Goal: Information Seeking & Learning: Check status

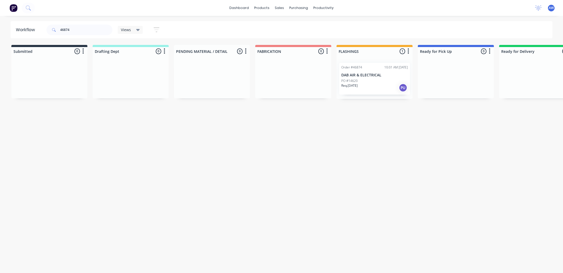
type input "46874"
click at [362, 81] on div "PO #14620" at bounding box center [374, 80] width 67 height 5
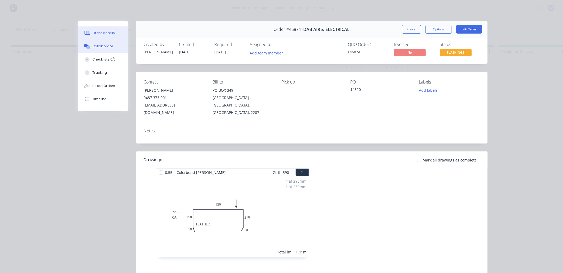
click at [97, 44] on div "Collaborate" at bounding box center [102, 46] width 21 height 5
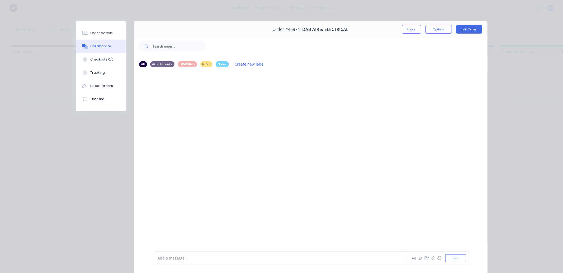
click at [212, 253] on div "Add a message... Aa @ ☺ Send" at bounding box center [312, 258] width 314 height 14
click at [218, 256] on div at bounding box center [273, 258] width 231 height 6
click at [412, 28] on button "Close" at bounding box center [411, 29] width 19 height 8
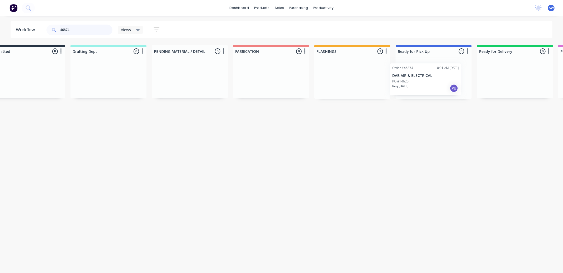
scroll to position [0, 24]
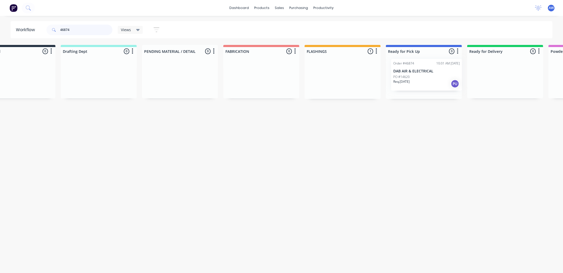
drag, startPoint x: 357, startPoint y: 80, endPoint x: 412, endPoint y: 76, distance: 54.8
click at [412, 76] on div "Submitted 0 Sort By Created date Required date Order number Customer name Most …" at bounding box center [404, 72] width 880 height 54
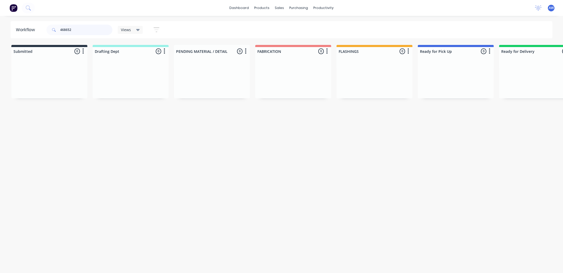
click at [64, 30] on input "468652" at bounding box center [86, 30] width 52 height 11
type input "46652"
click at [286, 86] on div "PO #[PERSON_NAME]" at bounding box center [293, 88] width 67 height 10
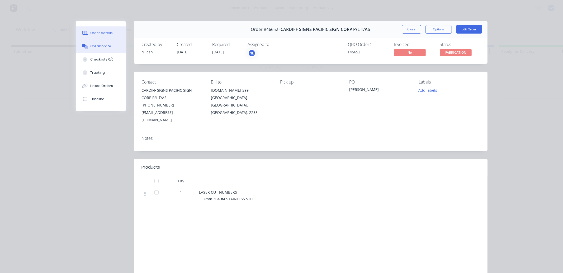
click at [97, 47] on div "Collaborate" at bounding box center [100, 46] width 21 height 5
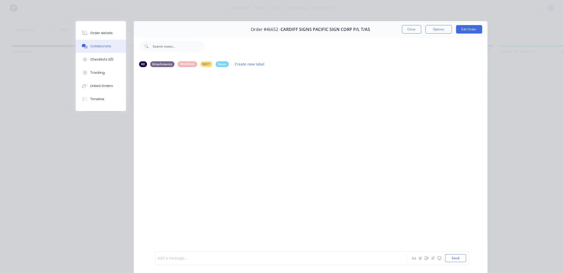
click at [195, 255] on div at bounding box center [273, 258] width 231 height 6
click at [411, 26] on button "Close" at bounding box center [411, 29] width 19 height 8
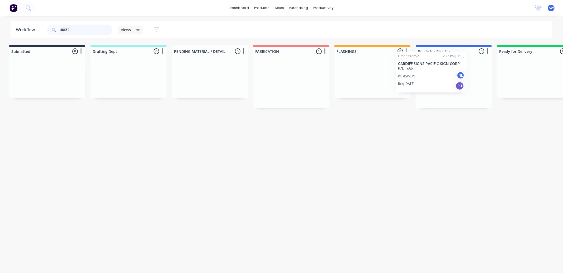
scroll to position [0, 6]
drag, startPoint x: 294, startPoint y: 84, endPoint x: 434, endPoint y: 72, distance: 141.2
click at [434, 72] on div "Submitted 0 Sort By Created date Required date Order number Customer name Most …" at bounding box center [430, 76] width 880 height 63
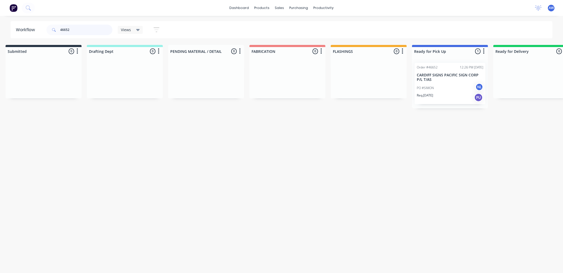
click at [70, 31] on input "46652" at bounding box center [86, 30] width 52 height 11
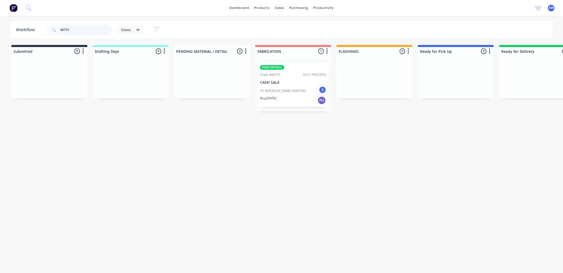
type input "46731"
click at [282, 76] on div "Order #46731 03:51 PM [DATE]" at bounding box center [293, 74] width 67 height 5
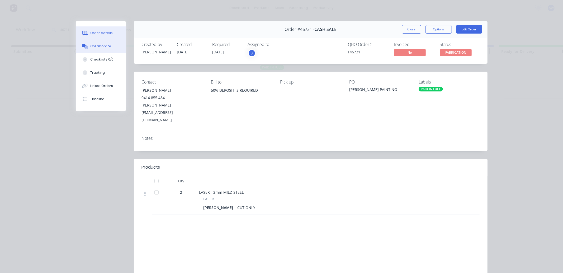
drag, startPoint x: 99, startPoint y: 44, endPoint x: 125, endPoint y: 56, distance: 28.4
click at [100, 44] on div "Collaborate" at bounding box center [100, 46] width 21 height 5
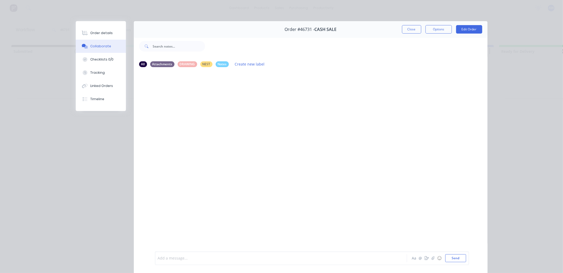
click at [192, 259] on div at bounding box center [273, 258] width 231 height 6
drag, startPoint x: 414, startPoint y: 27, endPoint x: 408, endPoint y: 32, distance: 7.6
click at [414, 27] on button "Close" at bounding box center [411, 29] width 19 height 8
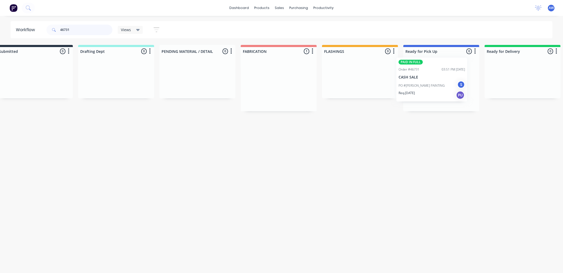
scroll to position [0, 17]
drag, startPoint x: 277, startPoint y: 85, endPoint x: 419, endPoint y: 79, distance: 141.9
click at [419, 79] on div "Submitted 0 Sort By Created date Required date Order number Customer name Most …" at bounding box center [419, 78] width 880 height 66
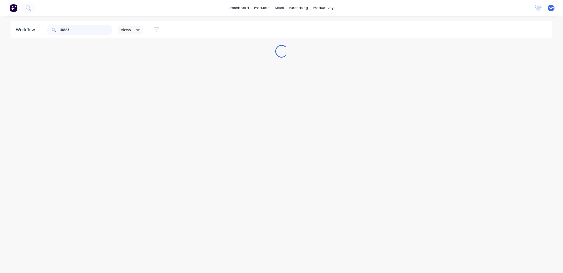
scroll to position [0, 0]
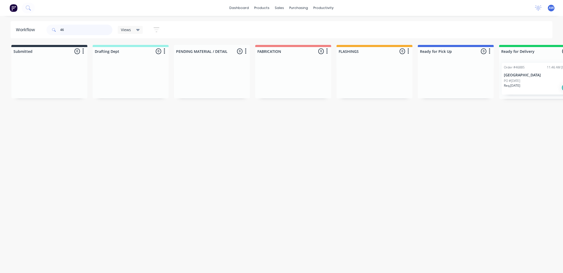
type input "4"
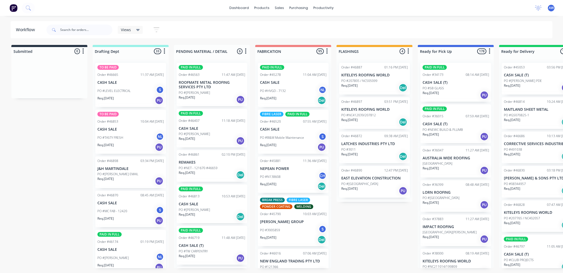
click at [327, 50] on icon "button" at bounding box center [327, 51] width 2 height 7
click at [299, 62] on button "Sort By" at bounding box center [303, 62] width 53 height 9
click at [352, 73] on date "Required date" at bounding box center [358, 74] width 53 height 9
click at [345, 35] on div "Views Save new view None (Default) edit [PERSON_NAME] edit Production edit Stua…" at bounding box center [298, 30] width 507 height 16
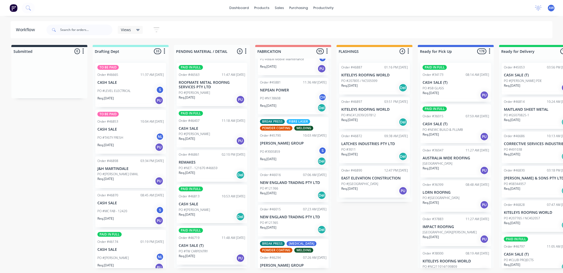
scroll to position [88, 0]
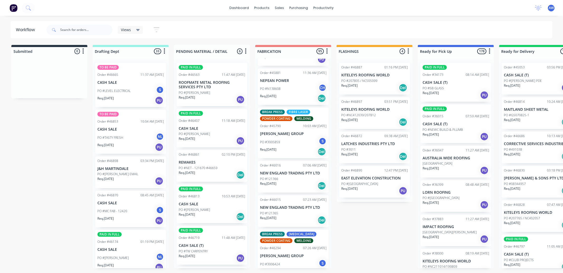
click at [292, 143] on div "PO #3005859 S" at bounding box center [293, 142] width 67 height 10
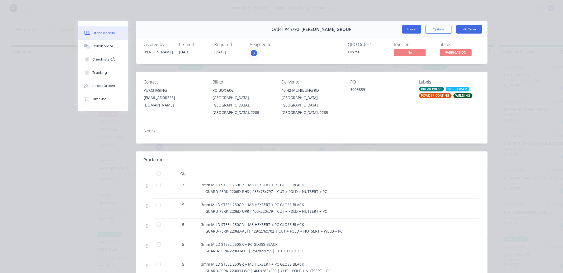
click at [405, 30] on button "Close" at bounding box center [411, 29] width 19 height 8
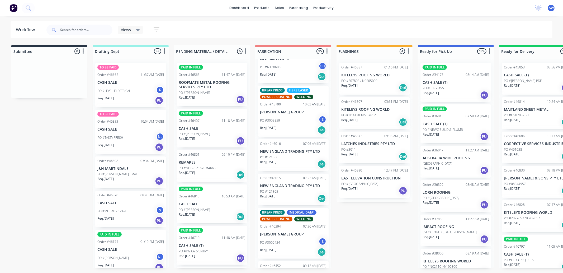
scroll to position [0, 0]
